Goal: Task Accomplishment & Management: Use online tool/utility

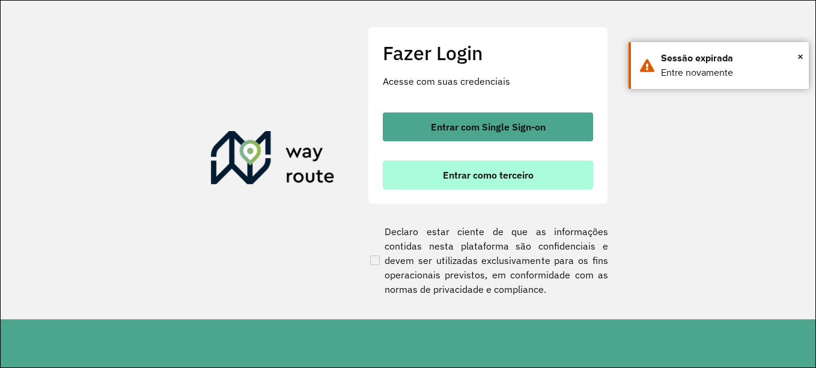
click at [477, 174] on span "Entrar como terceiro" at bounding box center [488, 175] width 91 height 10
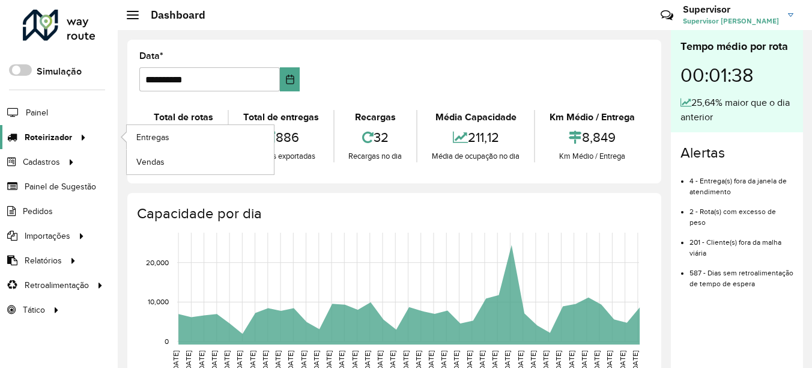
click at [68, 136] on span "Roteirizador" at bounding box center [48, 137] width 47 height 13
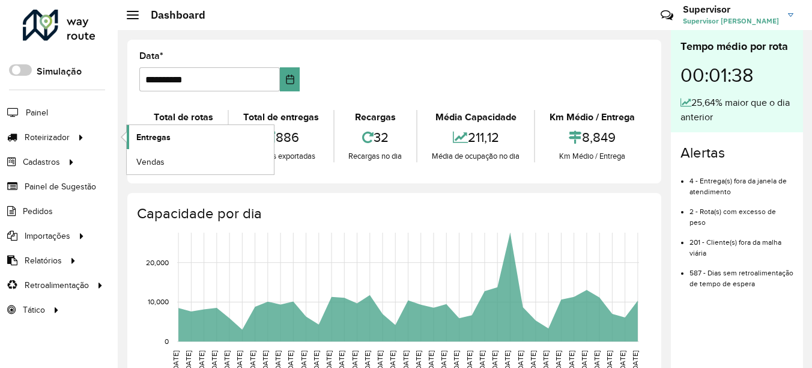
click at [169, 136] on span "Entregas" at bounding box center [153, 137] width 34 height 13
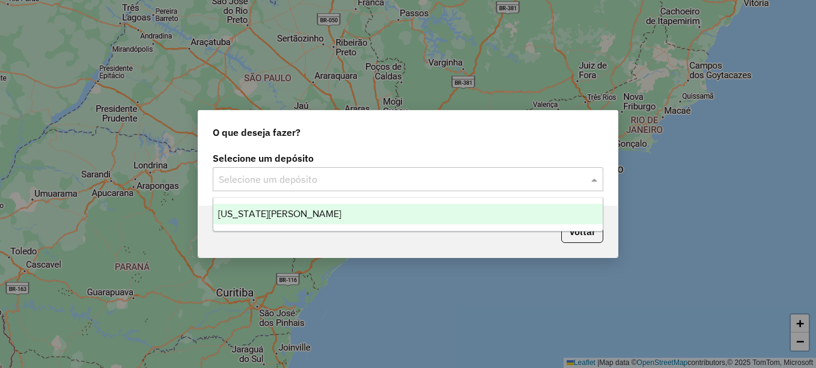
click at [316, 180] on input "text" at bounding box center [396, 179] width 354 height 14
click at [315, 211] on div "VIRGINIA MARINGA" at bounding box center [407, 214] width 389 height 20
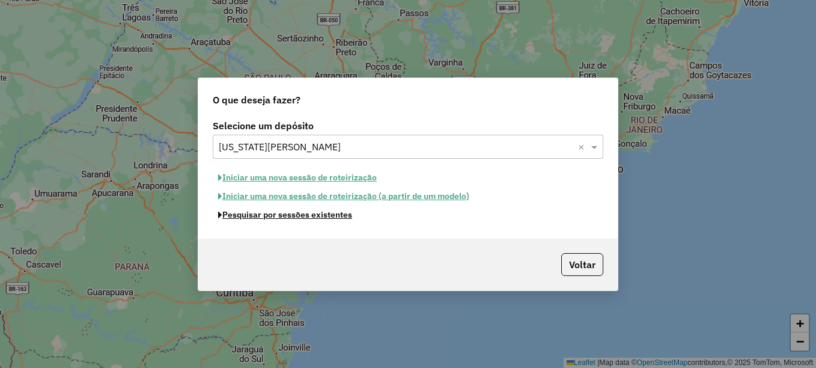
click at [318, 216] on button "Pesquisar por sessões existentes" at bounding box center [285, 214] width 145 height 19
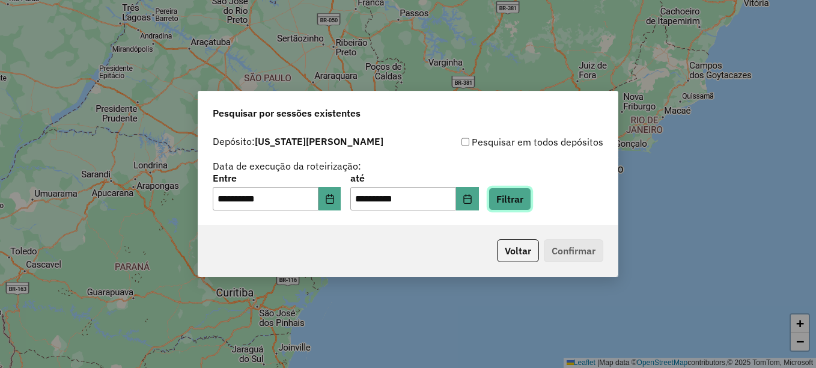
click at [531, 202] on button "Filtrar" at bounding box center [509, 198] width 43 height 23
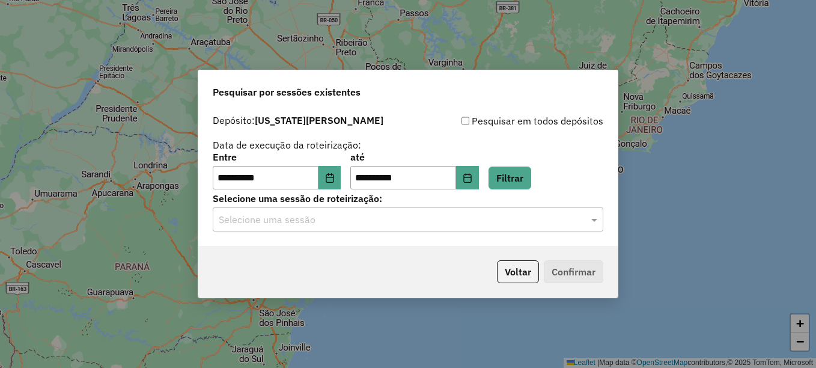
click at [309, 227] on input "text" at bounding box center [396, 220] width 354 height 14
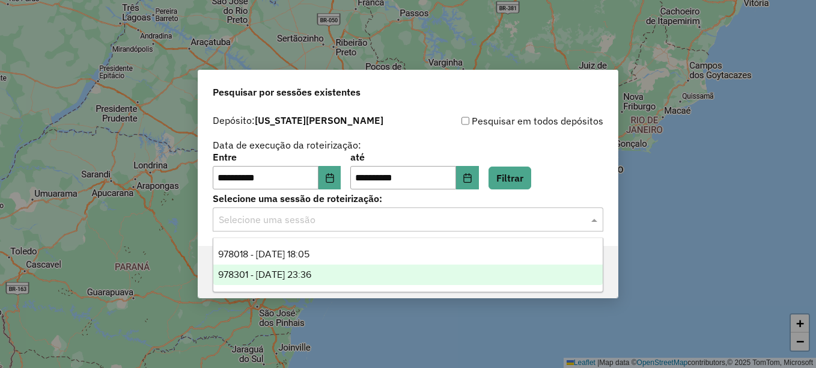
click at [300, 274] on span "978301 - 12/08/2025 23:36" at bounding box center [264, 274] width 93 height 10
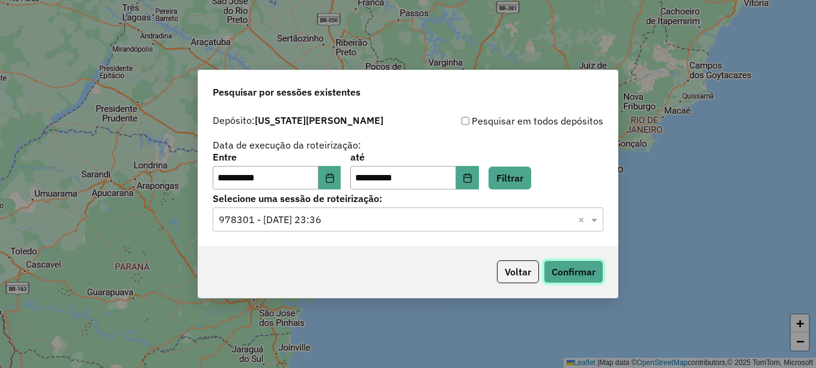
click at [578, 272] on button "Confirmar" at bounding box center [573, 271] width 59 height 23
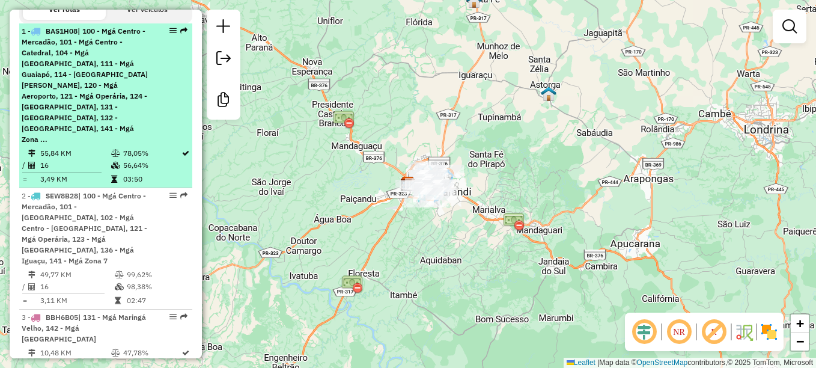
scroll to position [481, 0]
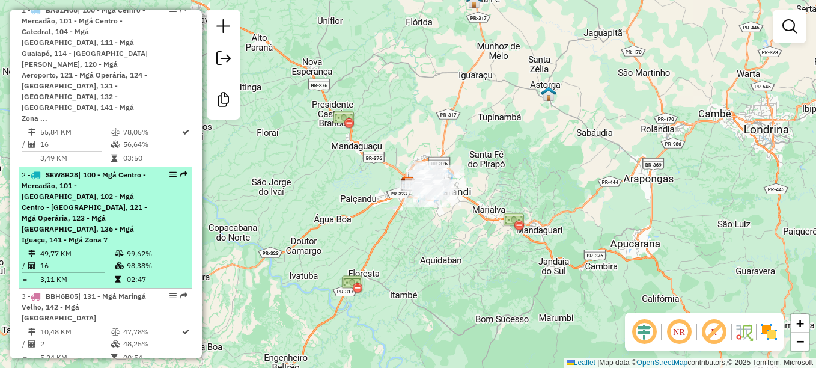
click at [62, 170] on span "SEW8B28" at bounding box center [62, 174] width 32 height 9
select select "**********"
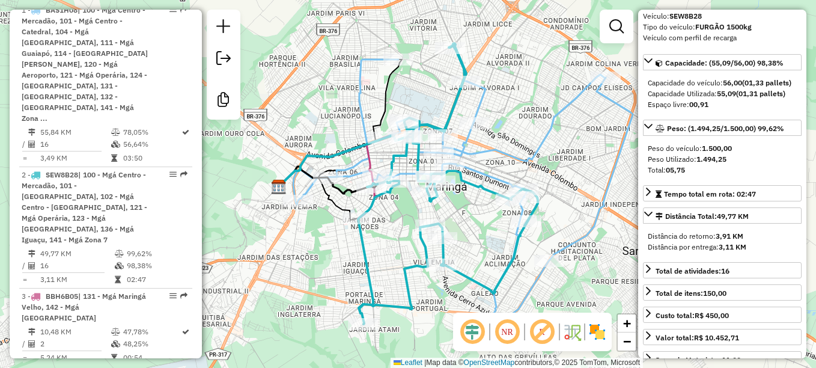
scroll to position [180, 0]
